Goal: Task Accomplishment & Management: Use online tool/utility

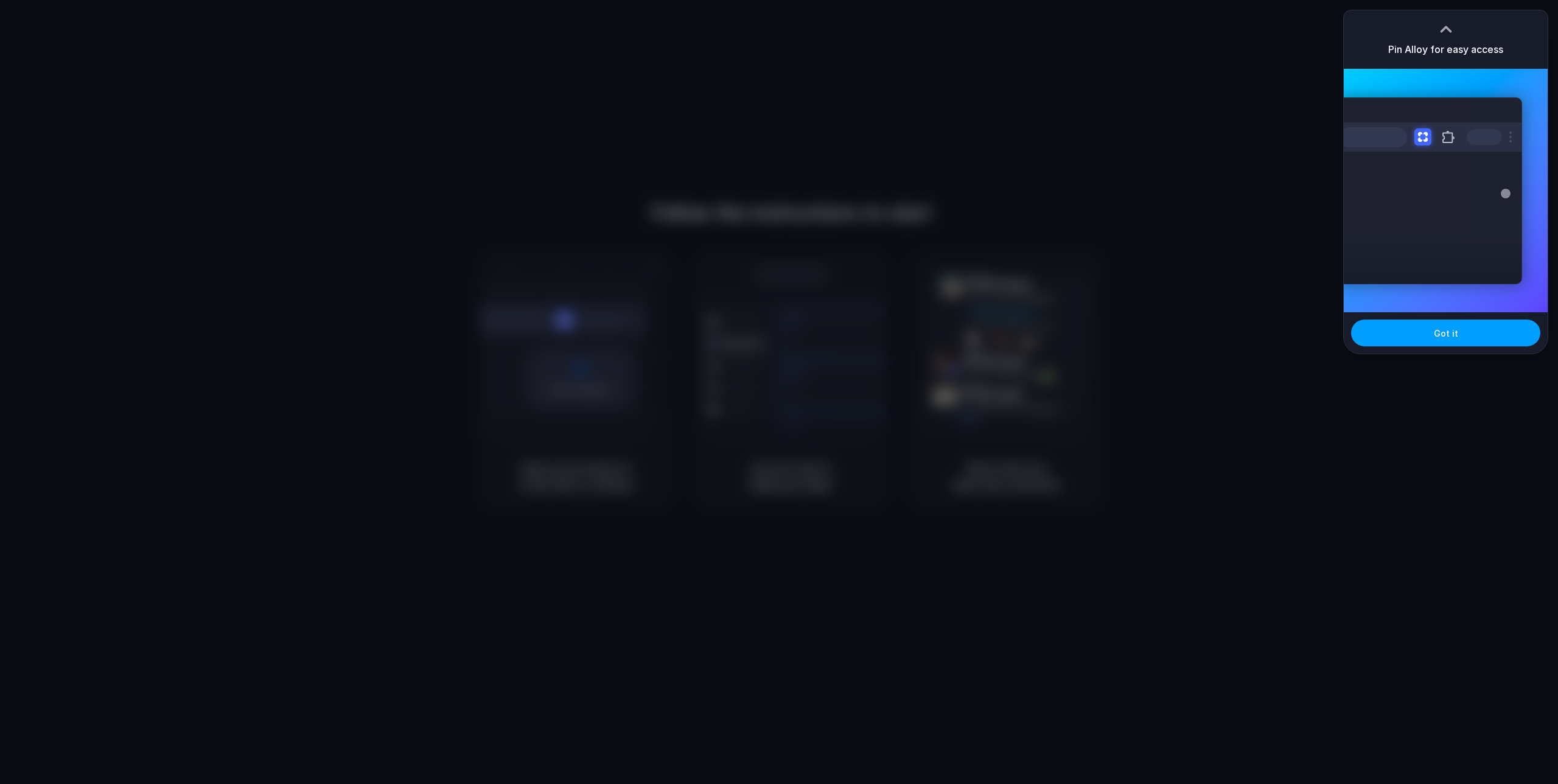
click at [1446, 334] on span "Got it" at bounding box center [1446, 333] width 24 height 12
